Goal: Navigation & Orientation: Find specific page/section

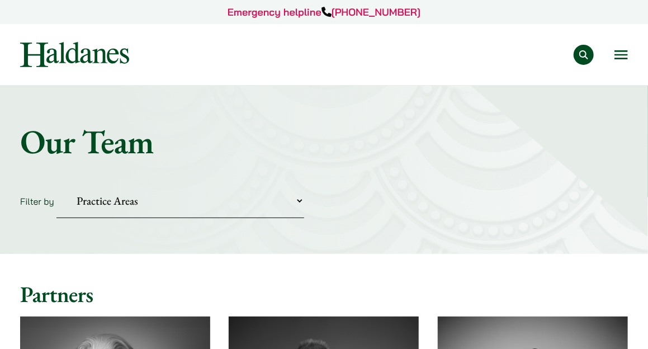
click at [616, 55] on button "Open menu" at bounding box center [621, 54] width 13 height 9
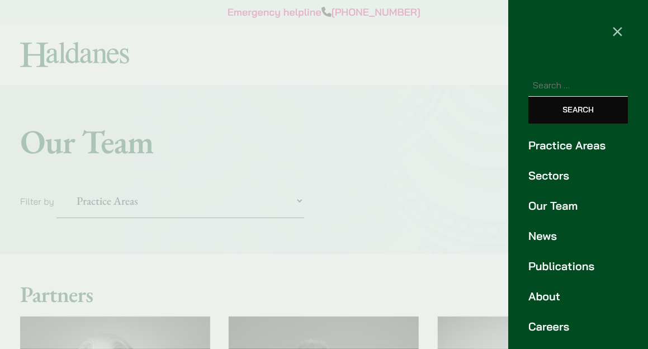
click at [559, 292] on link "About" at bounding box center [579, 296] width 100 height 17
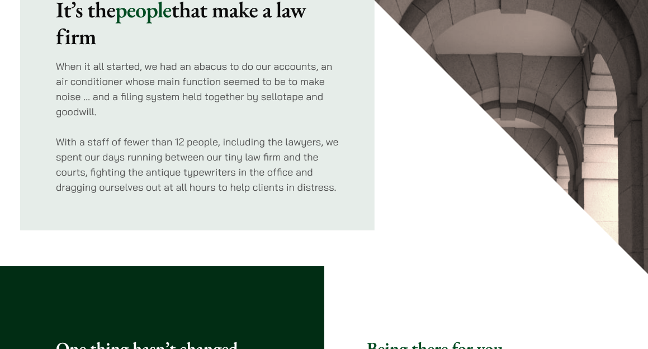
scroll to position [177, 0]
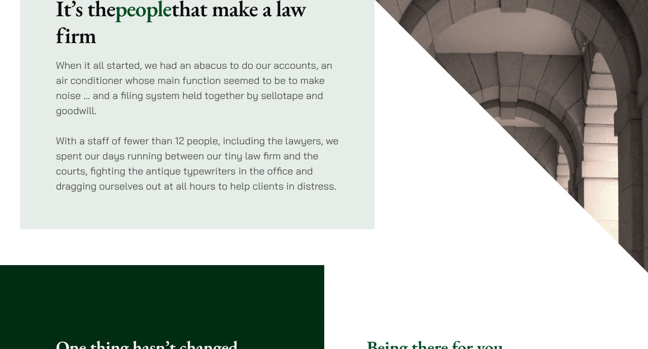
click at [439, 166] on div "It’s the people that make a law firm When it all started, we had an abacus to d…" at bounding box center [324, 69] width 608 height 321
